Goal: Information Seeking & Learning: Learn about a topic

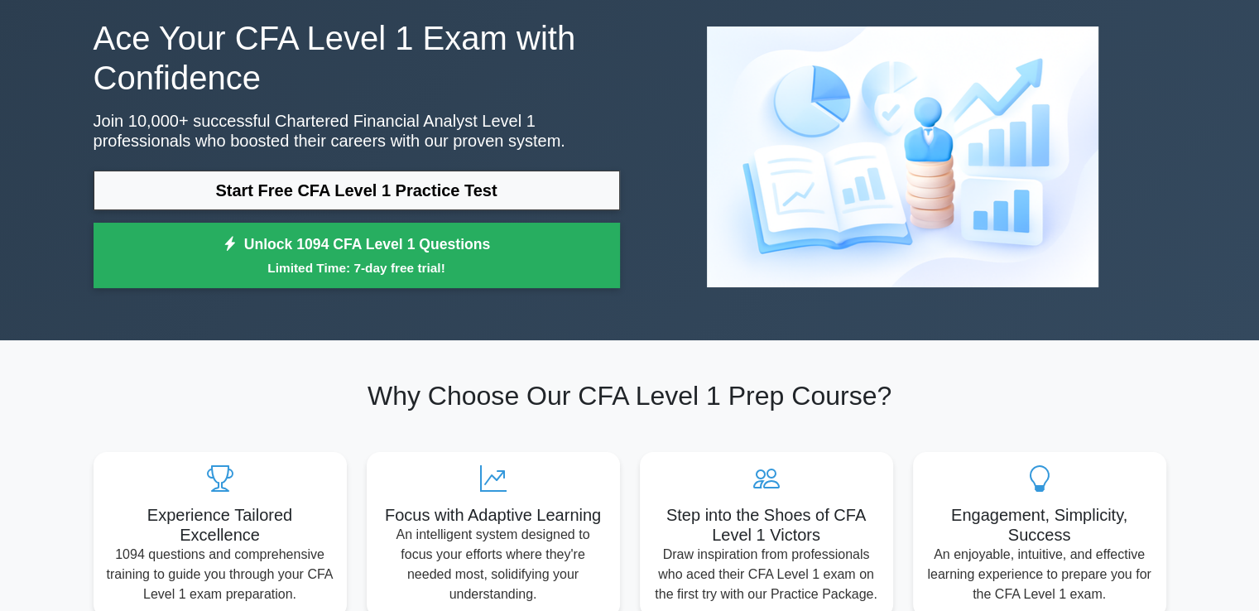
scroll to position [38, 0]
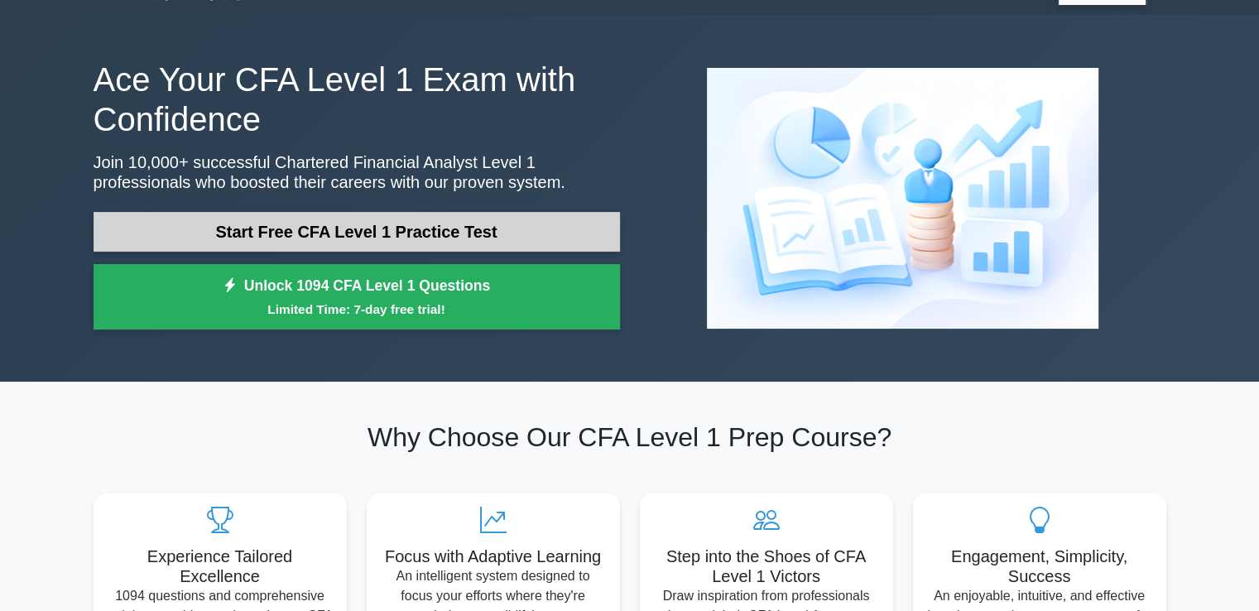
click at [385, 233] on link "Start Free CFA Level 1 Practice Test" at bounding box center [357, 232] width 526 height 40
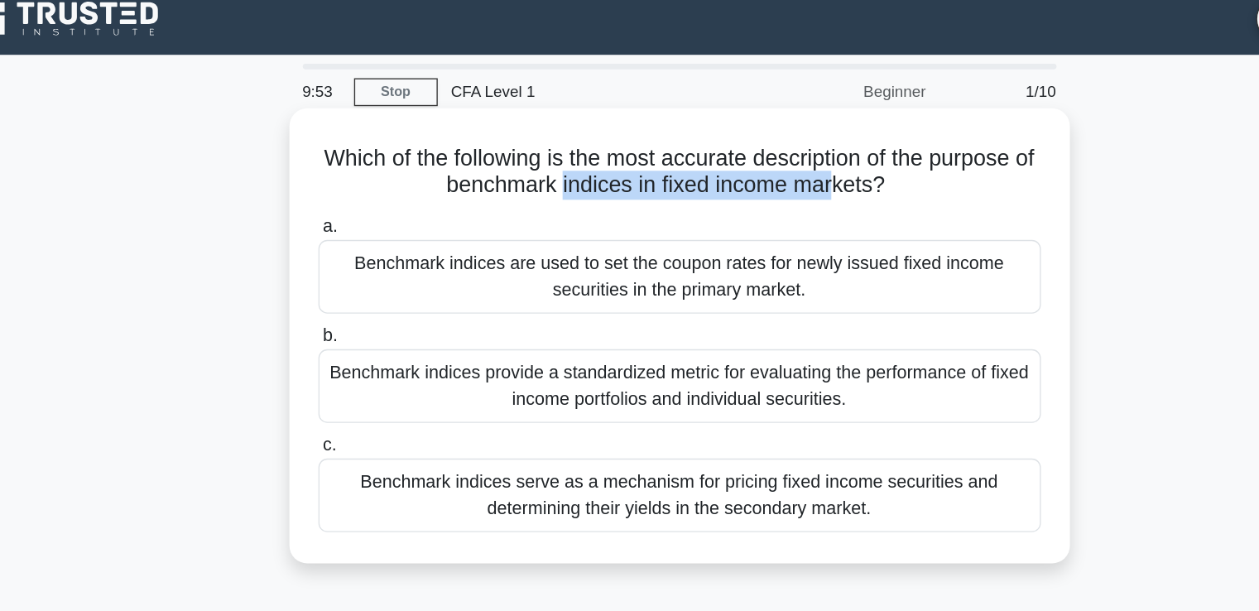
drag, startPoint x: 551, startPoint y: 140, endPoint x: 747, endPoint y: 141, distance: 196.2
click at [747, 141] on h5 "Which of the following is the most accurate description of the purpose of bench…" at bounding box center [630, 139] width 540 height 41
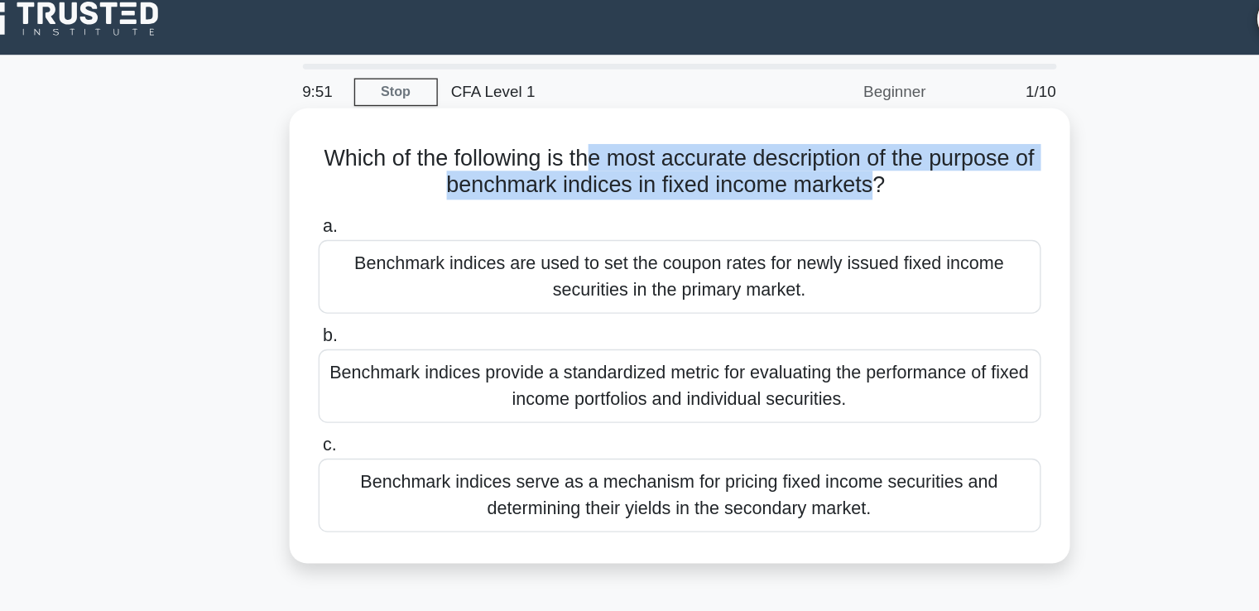
drag, startPoint x: 575, startPoint y: 132, endPoint x: 787, endPoint y: 159, distance: 213.6
click at [787, 159] on h5 "Which of the following is the most accurate description of the purpose of bench…" at bounding box center [630, 139] width 540 height 41
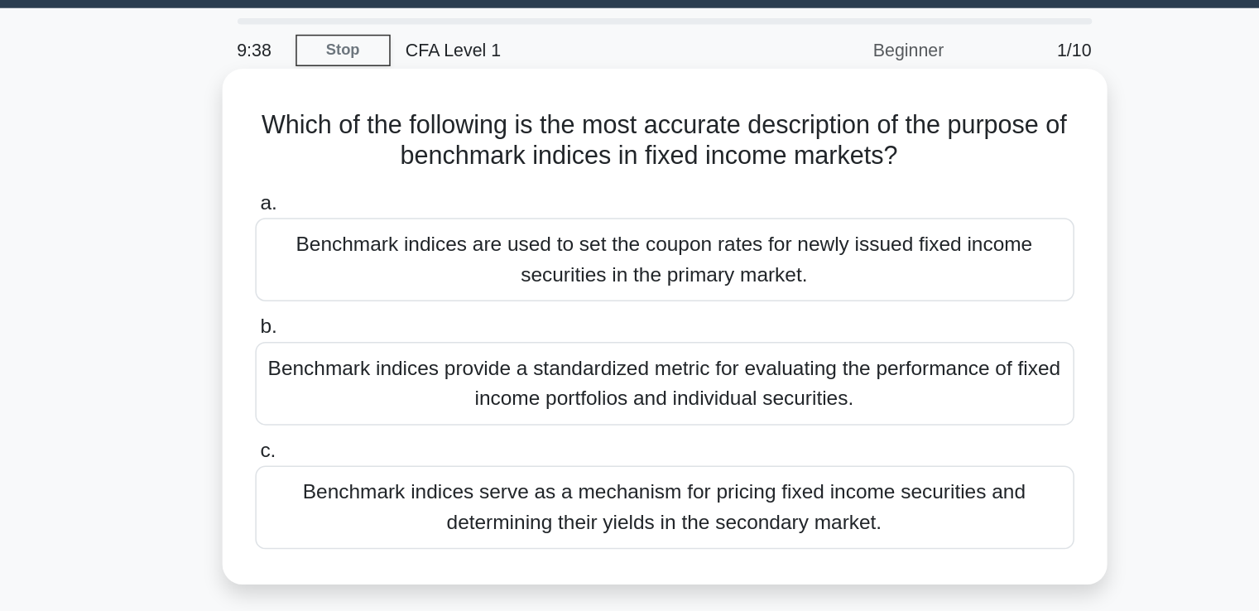
click at [555, 286] on div "Benchmark indices provide a standardized metric for evaluating the performance …" at bounding box center [630, 298] width 536 height 55
click at [362, 267] on input "b. Benchmark indices provide a standardized metric for evaluating the performan…" at bounding box center [362, 262] width 0 height 11
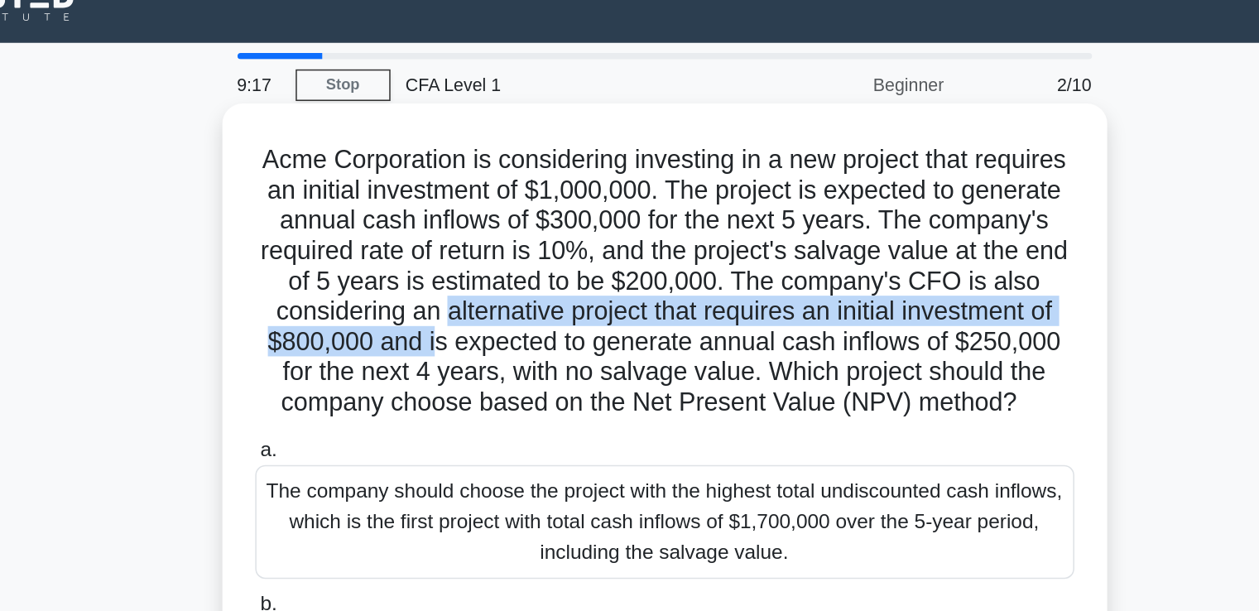
drag, startPoint x: 576, startPoint y: 228, endPoint x: 606, endPoint y: 240, distance: 32.3
click at [606, 240] on h5 "Acme Corporation is considering investing in a new project that requires an ini…" at bounding box center [630, 209] width 540 height 180
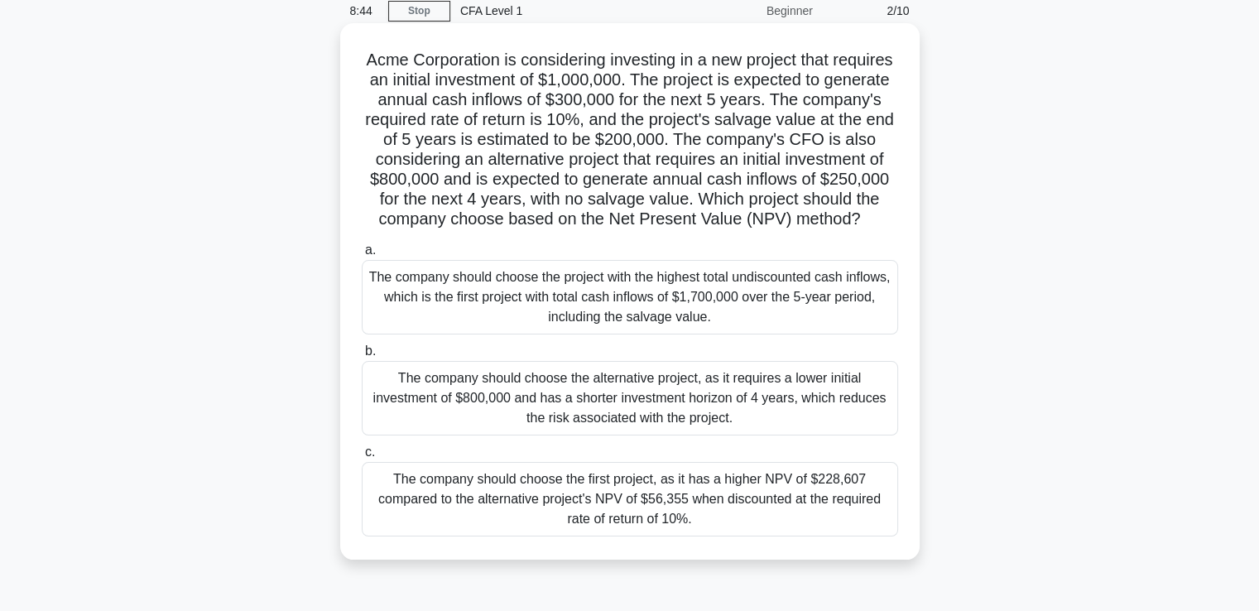
scroll to position [70, 0]
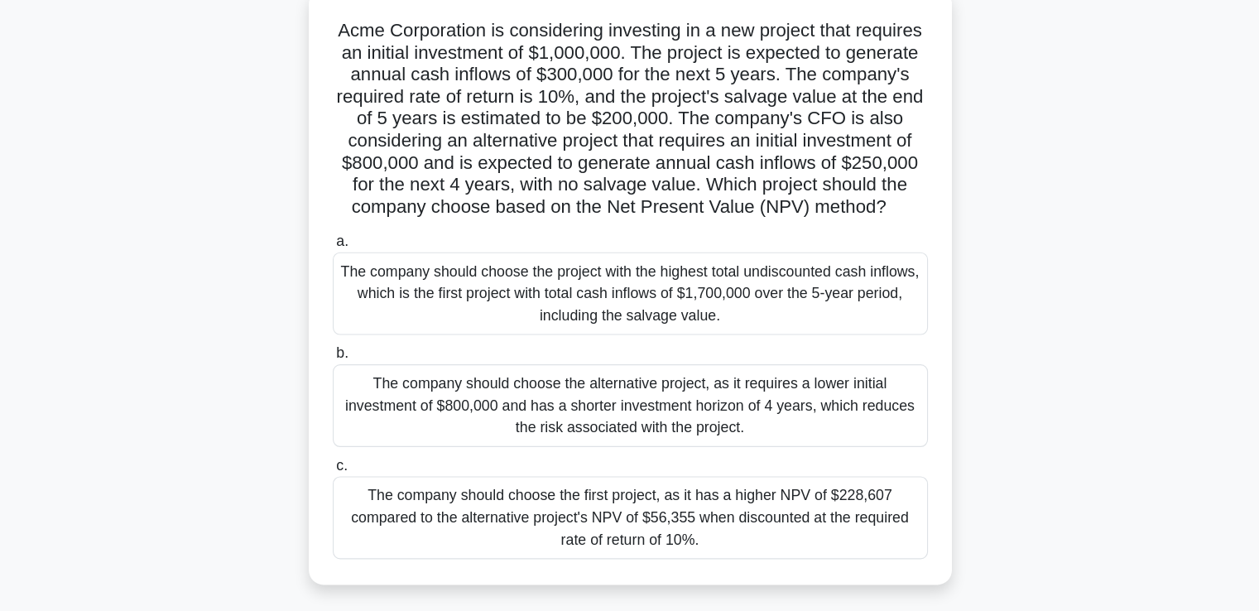
click at [629, 328] on div "The company should choose the project with the highest total undiscounted cash …" at bounding box center [630, 297] width 536 height 74
click at [362, 256] on input "a. The company should choose the project with the highest total undiscounted ca…" at bounding box center [362, 250] width 0 height 11
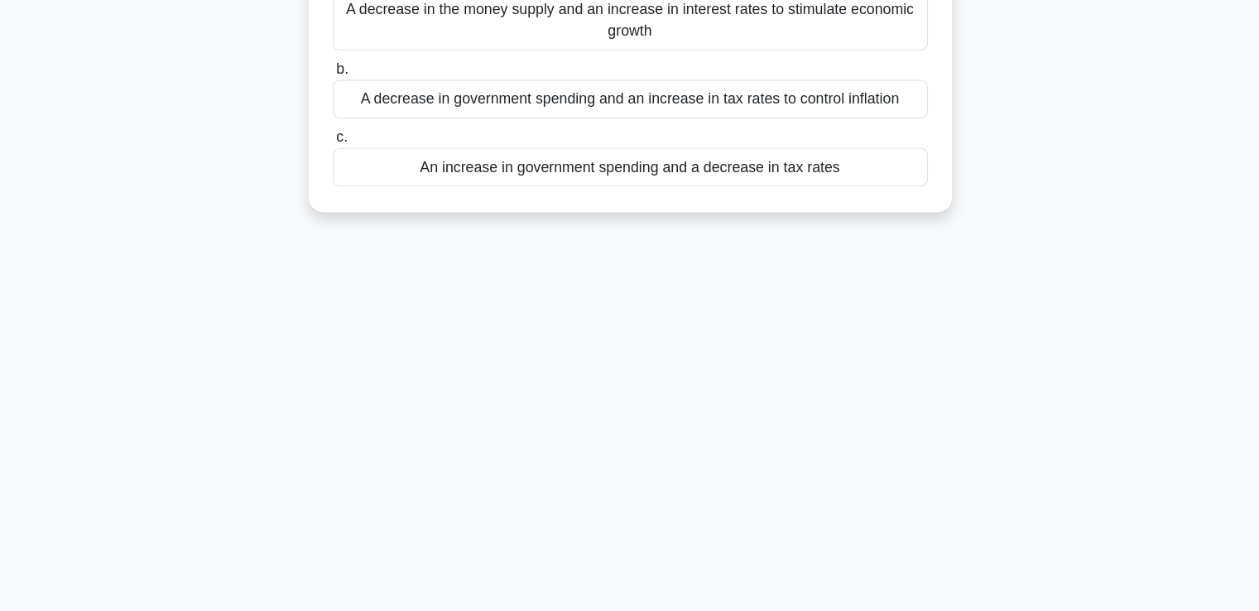
scroll to position [0, 0]
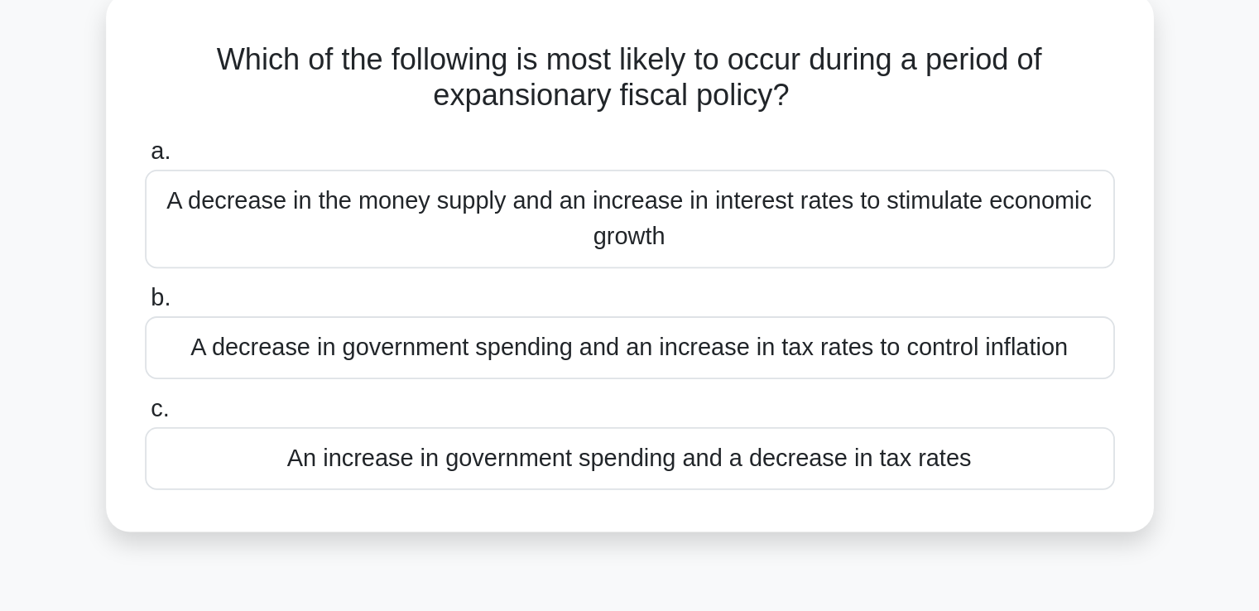
click at [643, 344] on div "An increase in government spending and a decrease in tax rates" at bounding box center [630, 350] width 536 height 35
click at [362, 329] on input "c. An increase in government spending and a decrease in tax rates" at bounding box center [362, 323] width 0 height 11
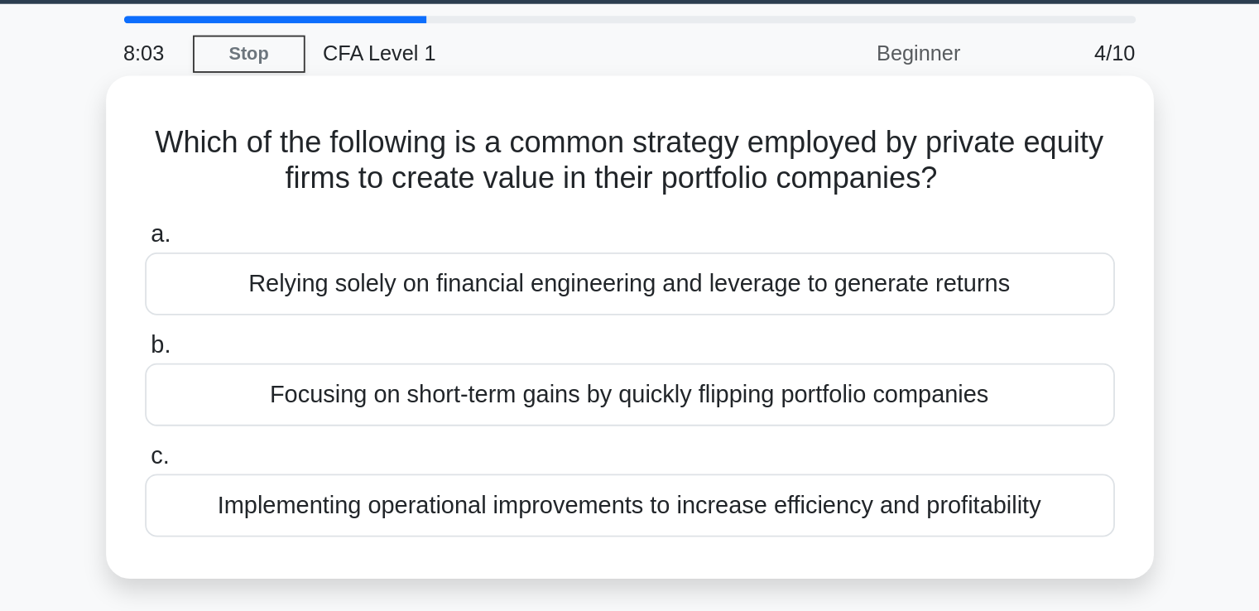
click at [639, 273] on div "Focusing on short-term gains by quickly flipping portfolio companies" at bounding box center [630, 269] width 536 height 35
click at [362, 247] on input "b. Focusing on short-term gains by quickly flipping portfolio companies" at bounding box center [362, 242] width 0 height 11
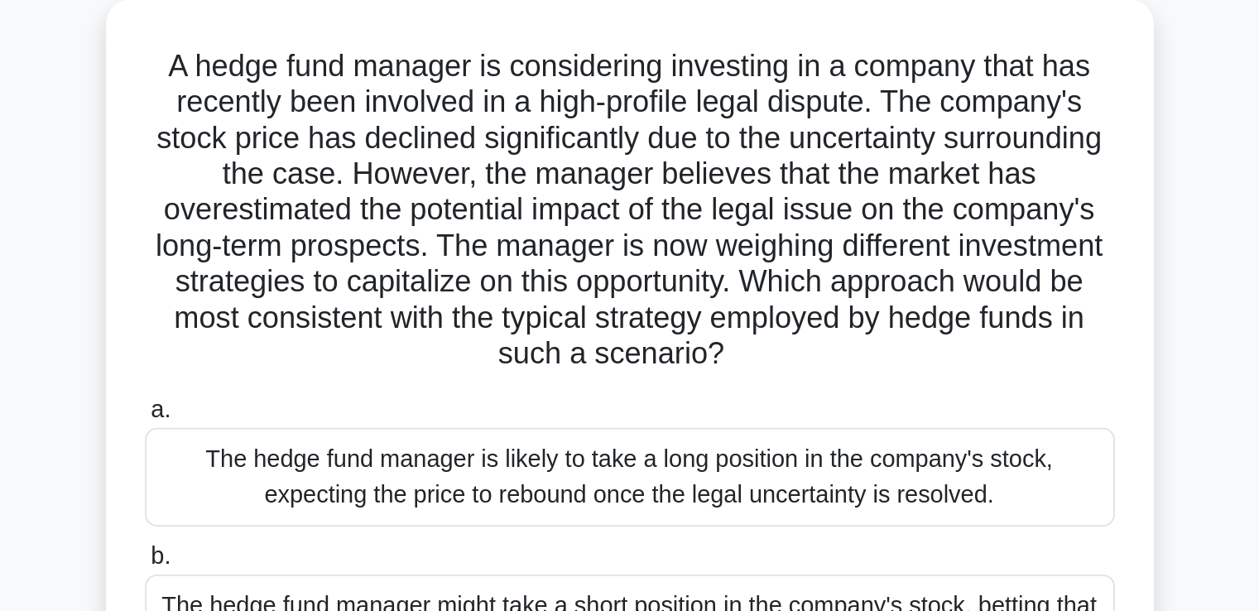
click at [632, 348] on div "The hedge fund manager is likely to take a long position in the company's stock…" at bounding box center [630, 356] width 536 height 55
click at [362, 325] on input "a. The hedge fund manager is likely to take a long position in the company's st…" at bounding box center [362, 320] width 0 height 11
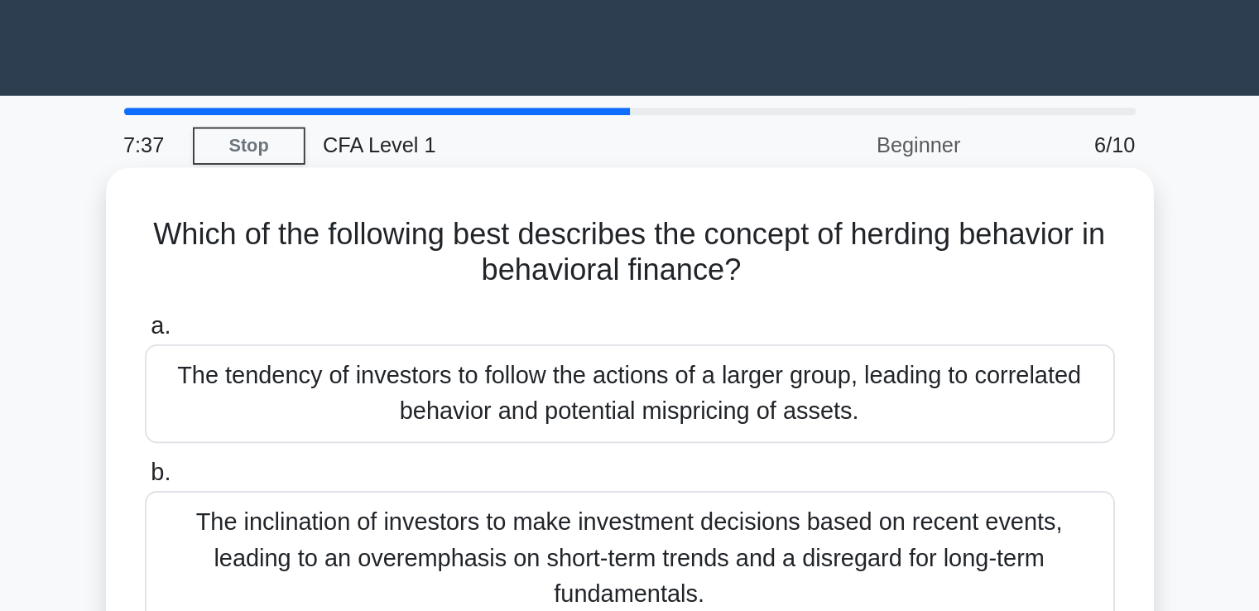
click at [628, 240] on div "The tendency of investors to follow the actions of a larger group, leading to c…" at bounding box center [630, 217] width 536 height 55
click at [362, 186] on input "a. The tendency of investors to follow the actions of a larger group, leading t…" at bounding box center [362, 180] width 0 height 11
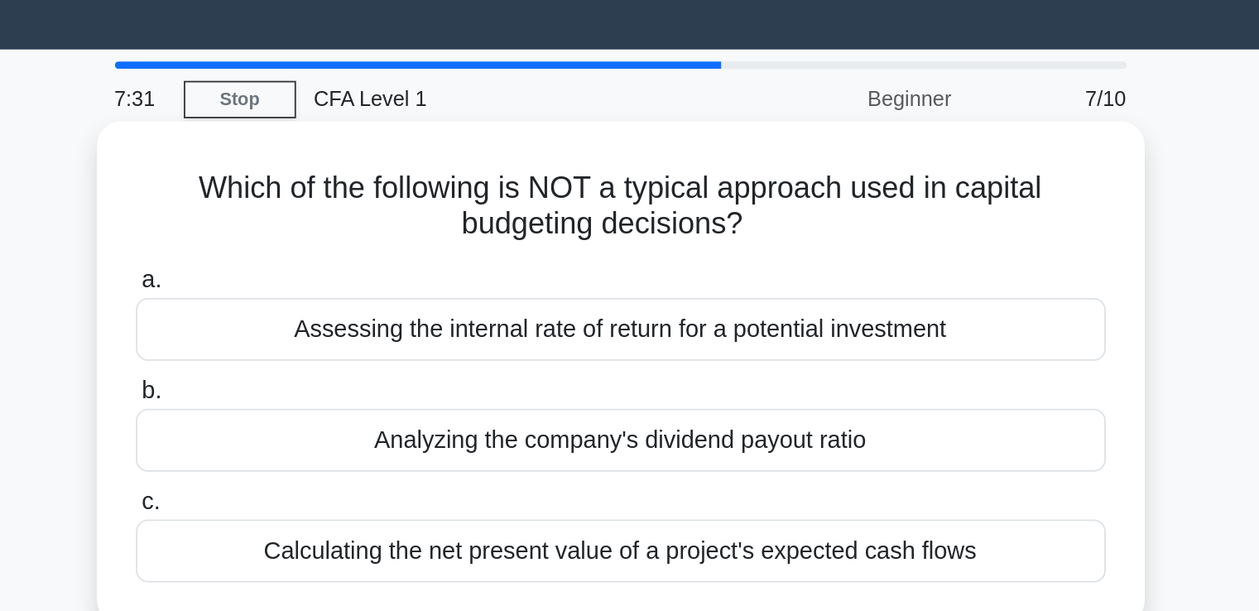
click at [632, 214] on div "Assessing the internal rate of return for a potential investment" at bounding box center [630, 207] width 536 height 35
click at [362, 186] on input "a. Assessing the internal rate of return for a potential investment" at bounding box center [362, 180] width 0 height 11
